Goal: Task Accomplishment & Management: Manage account settings

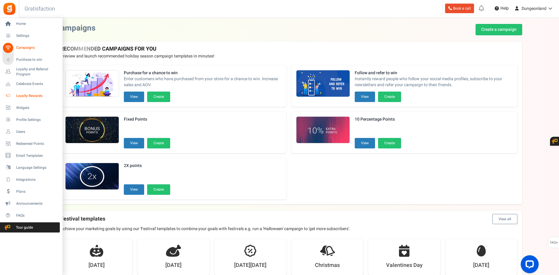
click at [25, 97] on span "Loyalty Rewards" at bounding box center [37, 95] width 42 height 5
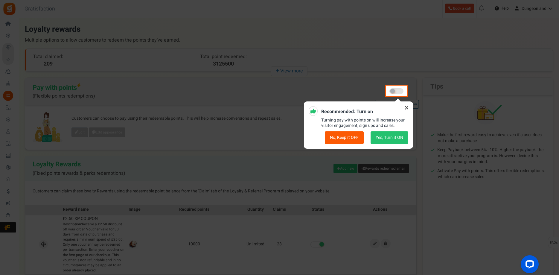
click at [408, 108] on icon at bounding box center [407, 108] width 10 height 10
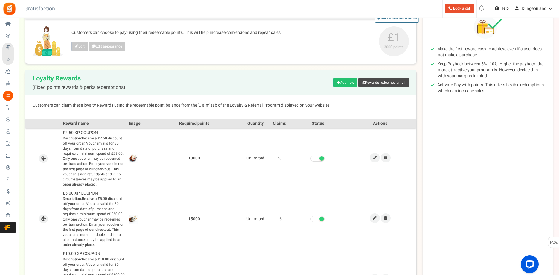
scroll to position [122, 0]
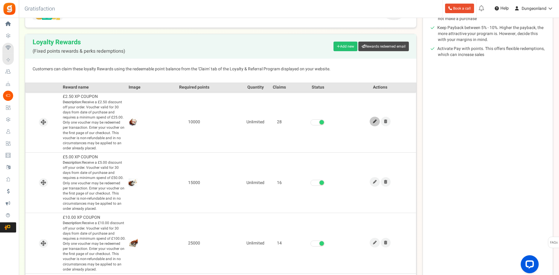
click at [374, 123] on icon at bounding box center [375, 122] width 4 height 4
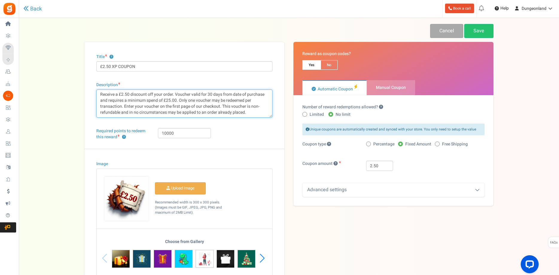
click at [250, 114] on textarea "Receive a £2.50 discount off your order. Voucher valid for 30 days from date of…" at bounding box center [184, 103] width 176 height 28
drag, startPoint x: 247, startPoint y: 110, endPoint x: 273, endPoint y: 117, distance: 27.3
click at [273, 117] on textarea "Receive a £2.50 discount off your order. Voucher valid for 30 days from date of…" at bounding box center [184, 103] width 176 height 28
click at [230, 104] on textarea "Receive a £2.50 discount off your order. Voucher valid for 30 days from date of…" at bounding box center [184, 103] width 176 height 28
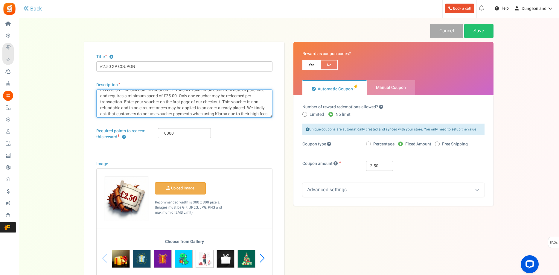
scroll to position [6, 0]
type textarea "Receive a £2.50 discount off your order. Voucher valid for 30 days from date of…"
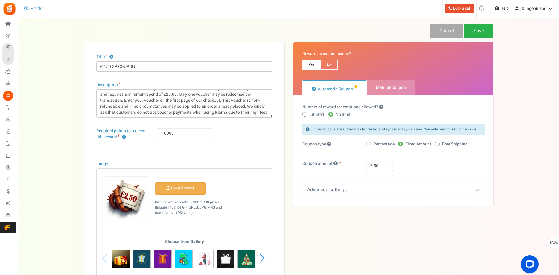
click at [479, 31] on link "Save" at bounding box center [478, 31] width 29 height 14
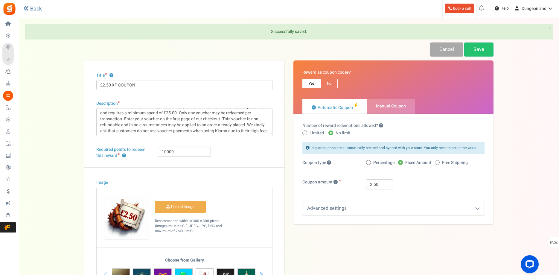
click at [34, 10] on link "Back" at bounding box center [32, 9] width 19 height 6
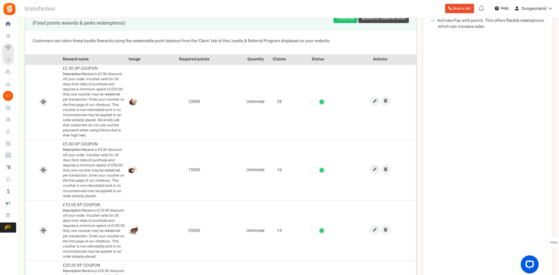
scroll to position [183, 0]
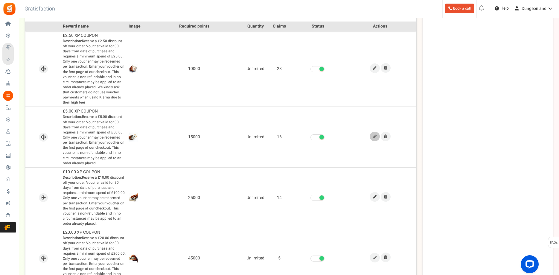
click at [374, 136] on icon at bounding box center [375, 137] width 4 height 4
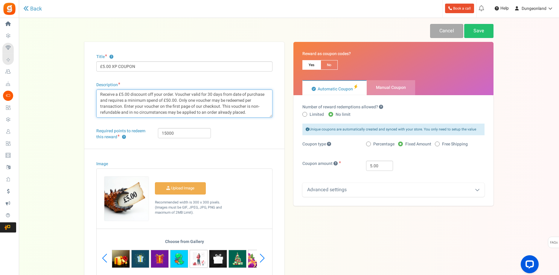
click at [257, 112] on textarea "Receive a £5.00 discount off your order. Voucher valid for 30 days from date of…" at bounding box center [184, 103] width 176 height 28
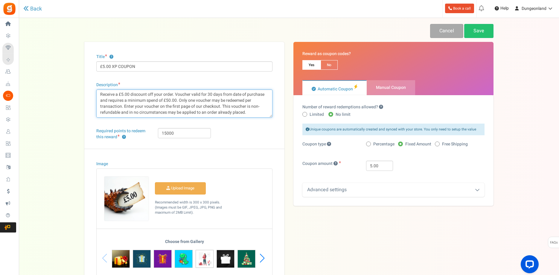
paste textarea "We kindly ask that customers do not use voucher payments when using Klarna due …"
click at [252, 115] on textarea "Receive a £5.00 discount off your order. Voucher valid for 30 days from date of…" at bounding box center [184, 103] width 176 height 28
click at [249, 108] on textarea "Receive a £5.00 discount off your order. Voucher valid for 30 days from date of…" at bounding box center [184, 103] width 176 height 28
type textarea "Receive a £5.00 discount off your order. Voucher valid for 30 days from date of…"
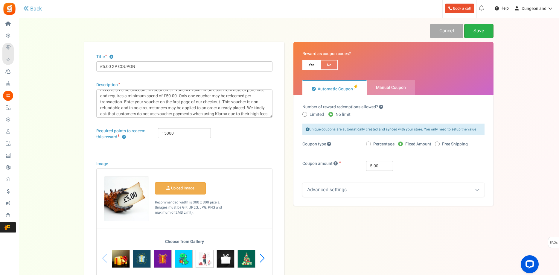
click at [482, 31] on link "Save" at bounding box center [478, 31] width 29 height 14
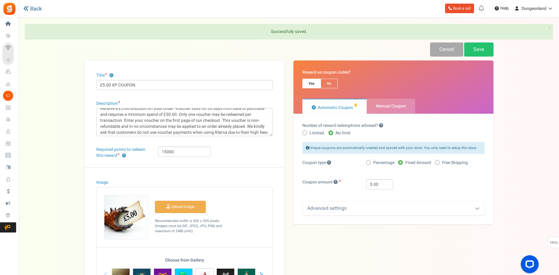
click at [36, 9] on link "Back" at bounding box center [32, 9] width 19 height 6
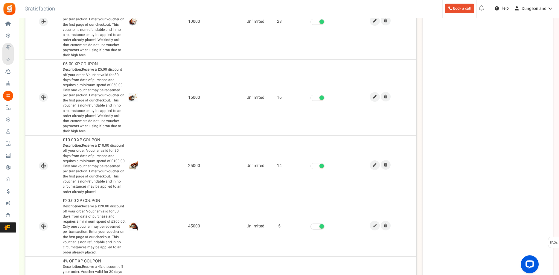
scroll to position [244, 0]
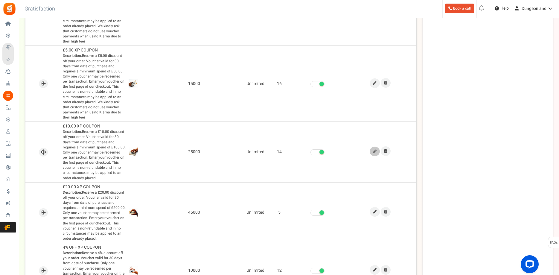
click at [375, 151] on icon at bounding box center [375, 152] width 4 height 4
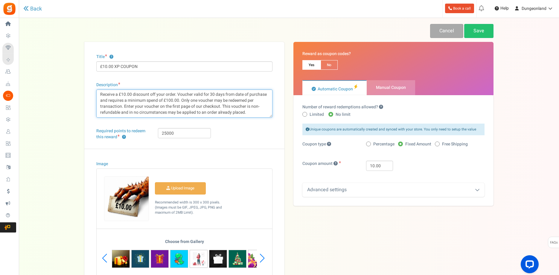
click at [252, 114] on textarea "Receive a £10.00 discount off your order. Voucher valid for 30 days from date o…" at bounding box center [184, 103] width 176 height 28
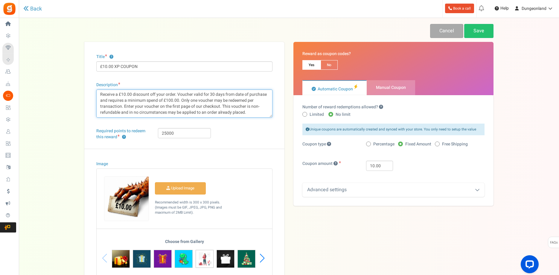
paste textarea "We kindly ask that customers do not use voucher payments when using Klarna due …"
type textarea "Receive a £10.00 discount off your order. Voucher valid for 30 days from date o…"
click at [475, 32] on link "Save" at bounding box center [478, 31] width 29 height 14
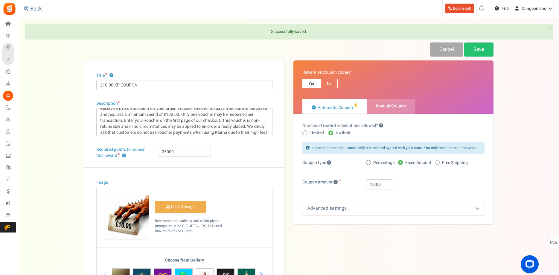
click at [38, 9] on link "Back" at bounding box center [32, 9] width 19 height 6
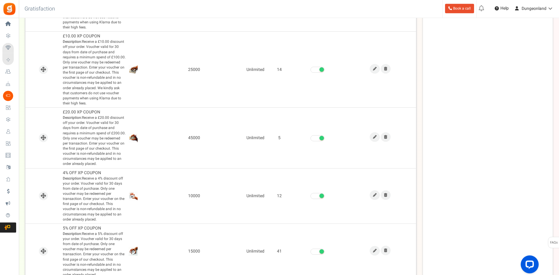
scroll to position [336, 0]
click at [376, 136] on icon at bounding box center [375, 136] width 4 height 4
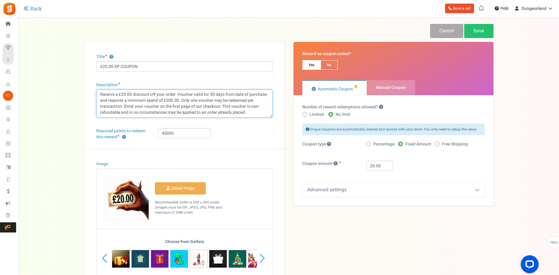
click at [253, 113] on textarea "Receive a £20.00 discount off your order. Voucher valid for 30 days from date o…" at bounding box center [184, 103] width 176 height 28
paste textarea "We kindly ask that customers do not use voucher payments when using Klarna due …"
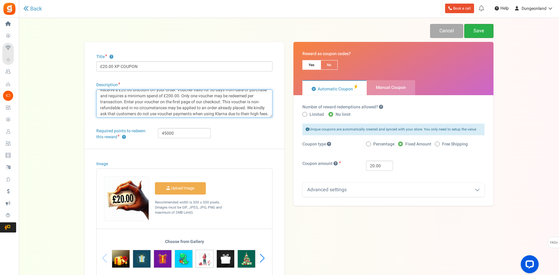
type textarea "Receive a £20.00 discount off your order. Voucher valid for 30 days from date o…"
click at [482, 33] on link "Save" at bounding box center [478, 31] width 29 height 14
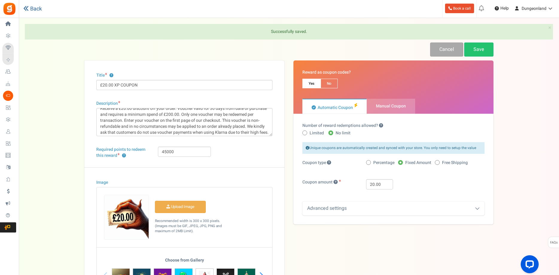
click at [36, 9] on link "Back" at bounding box center [32, 9] width 19 height 6
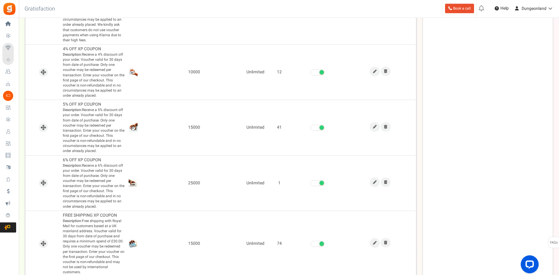
scroll to position [488, 0]
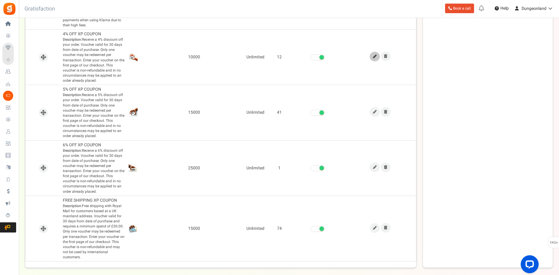
click at [374, 59] on link at bounding box center [375, 57] width 10 height 10
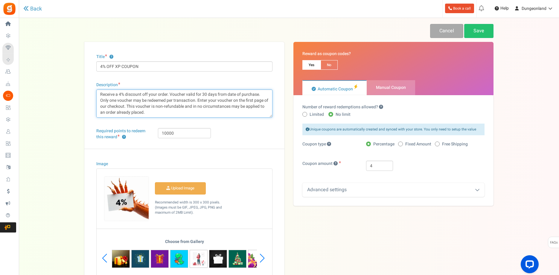
click at [200, 114] on textarea "Receive a 4% discount off your order. Voucher valid for 30 days from date of pu…" at bounding box center [184, 103] width 176 height 28
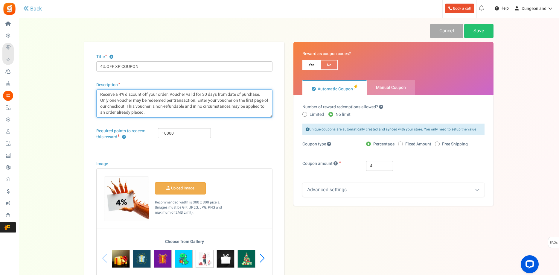
paste textarea "We kindly ask that customers do not use voucher payments when using Klarna due …"
click at [153, 108] on textarea "Receive a 4% discount off your order. Voucher valid for 30 days from date of pu…" at bounding box center [184, 103] width 176 height 28
type textarea "Receive a 4% discount off your order. Voucher valid for 30 days from date of pu…"
click at [483, 35] on link "Save" at bounding box center [478, 31] width 29 height 14
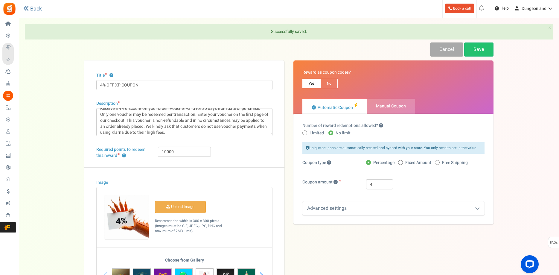
click at [36, 10] on link "Back" at bounding box center [32, 9] width 19 height 6
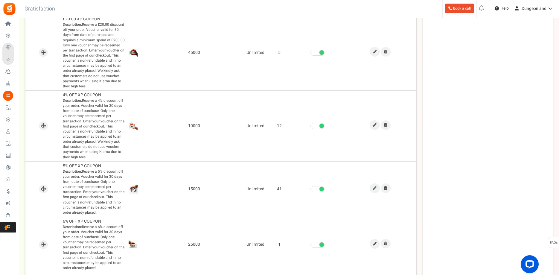
scroll to position [458, 0]
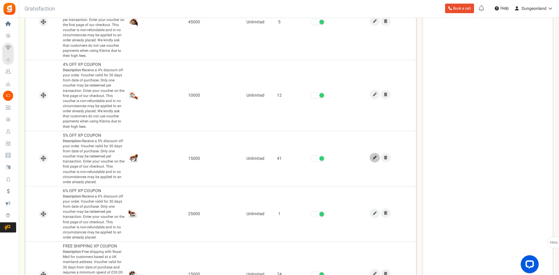
click at [375, 158] on icon at bounding box center [375, 158] width 4 height 4
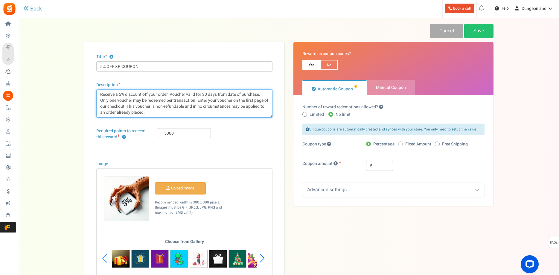
click at [170, 114] on textarea "Receive a 5% discount off your order. Voucher valid for 30 days from date of pu…" at bounding box center [184, 103] width 176 height 28
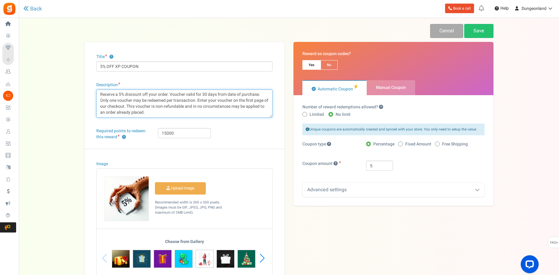
paste textarea "We kindly ask that customers do not use voucher payments when using Klarna due …"
type textarea "Receive a 5% discount off your order. Voucher valid for 30 days from date of pu…"
click at [481, 34] on link "Save" at bounding box center [478, 31] width 29 height 14
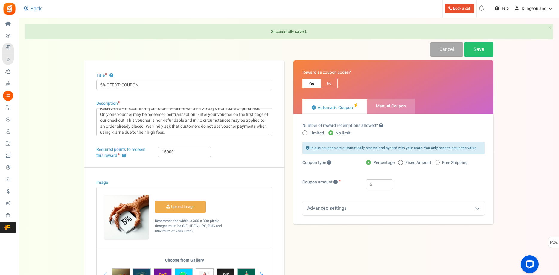
click at [36, 10] on link "Back" at bounding box center [32, 9] width 19 height 6
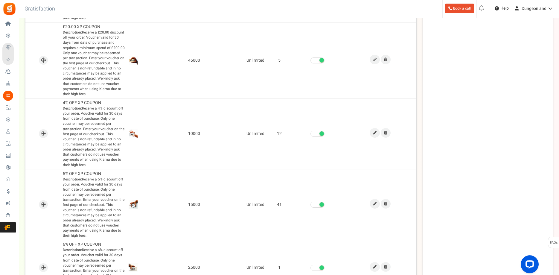
scroll to position [519, 0]
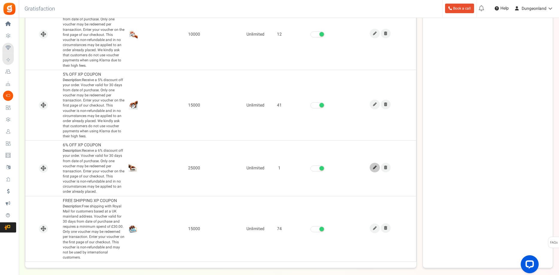
click at [375, 167] on icon at bounding box center [375, 168] width 4 height 4
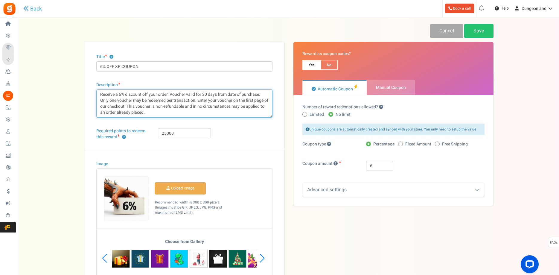
click at [186, 113] on textarea "Receive a 6% discount off your order. Voucher valid for 30 days from date of pu…" at bounding box center [184, 103] width 176 height 28
paste textarea "We kindly ask that customers do not use voucher payments when using Klarna due …"
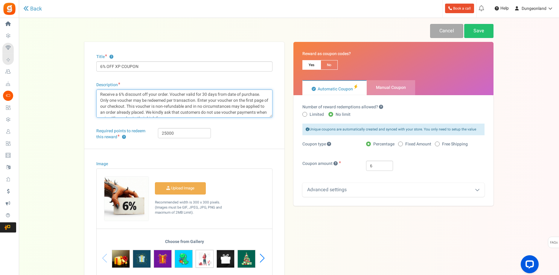
scroll to position [4, 0]
type textarea "Receive a 6% discount off your order. Voucher valid for 30 days from date of pu…"
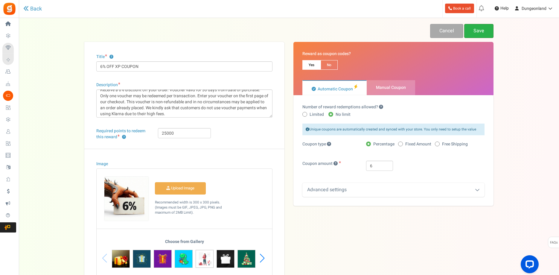
click at [484, 34] on link "Save" at bounding box center [478, 31] width 29 height 14
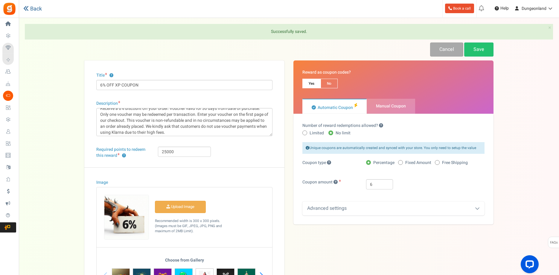
click at [37, 10] on link "Back" at bounding box center [32, 9] width 19 height 6
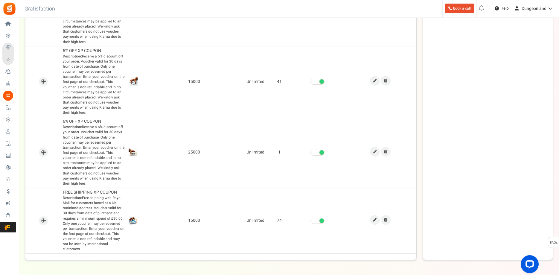
scroll to position [558, 0]
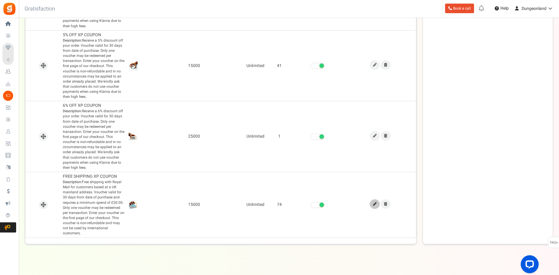
click at [372, 203] on link at bounding box center [375, 204] width 10 height 10
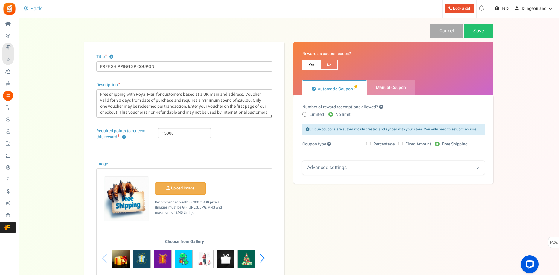
click at [268, 113] on textarea "Free shipping with Royal Mail for customers based at a UK mainland address. Vou…" at bounding box center [184, 103] width 176 height 28
click at [267, 113] on textarea "Free shipping with Royal Mail for customers based at a UK mainland address. Vou…" at bounding box center [184, 103] width 176 height 28
paste textarea "We kindly ask that customers do not use voucher payments when using Klarna due …"
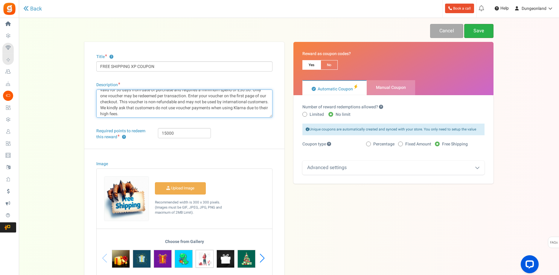
type textarea "Free shipping with Royal Mail for customers based at a UK mainland address. Vou…"
click at [476, 31] on link "Save" at bounding box center [478, 31] width 29 height 14
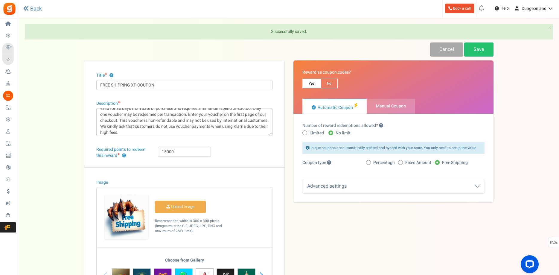
click at [36, 9] on link "Back" at bounding box center [32, 9] width 19 height 6
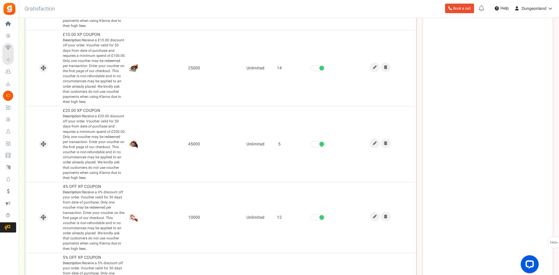
scroll to position [153, 0]
